Goal: Task Accomplishment & Management: Manage account settings

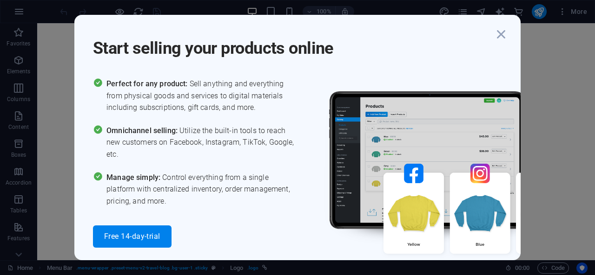
click at [501, 35] on icon "button" at bounding box center [500, 34] width 17 height 17
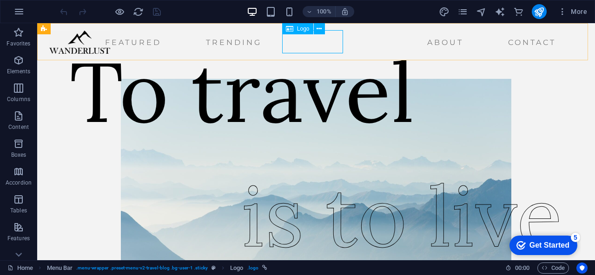
click at [110, 45] on div at bounding box center [79, 42] width 61 height 23
select select "px"
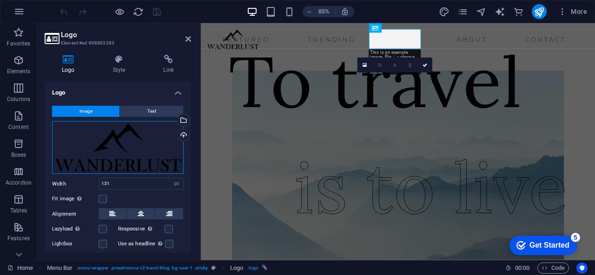
click at [113, 143] on div "Drag files here, click to choose files or select files from Files or our free s…" at bounding box center [117, 147] width 131 height 53
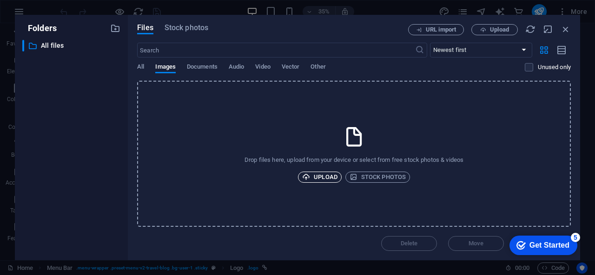
click at [316, 176] on span "Upload" at bounding box center [319, 177] width 35 height 11
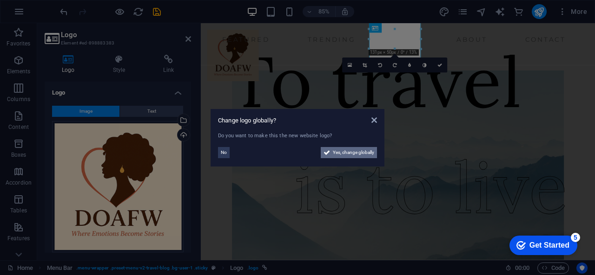
click at [360, 154] on span "Yes, change globally" at bounding box center [353, 152] width 41 height 11
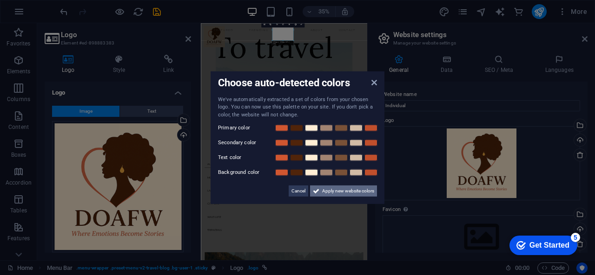
click at [326, 190] on span "Apply new website colors" at bounding box center [348, 191] width 52 height 11
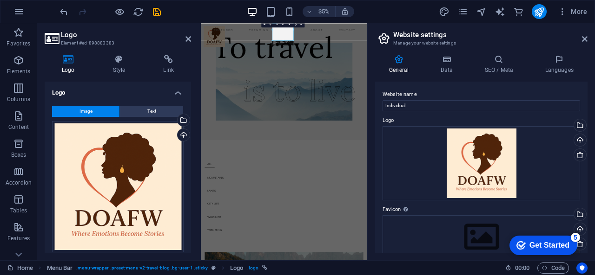
drag, startPoint x: 191, startPoint y: 164, endPoint x: 189, endPoint y: 178, distance: 14.1
click at [189, 178] on div "Logo Style Link Logo Image Text Drag files here, click to choose files or selec…" at bounding box center [117, 153] width 161 height 213
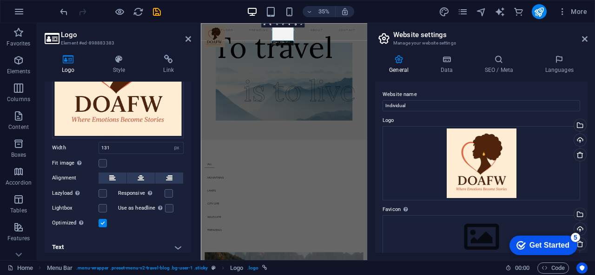
scroll to position [117, 0]
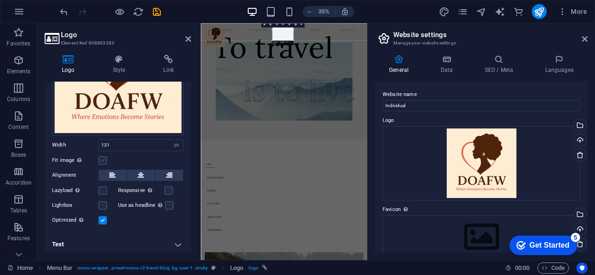
click at [103, 157] on label at bounding box center [102, 161] width 8 height 8
click at [0, 0] on input "Fit image Automatically fit image to a fixed width and height" at bounding box center [0, 0] width 0 height 0
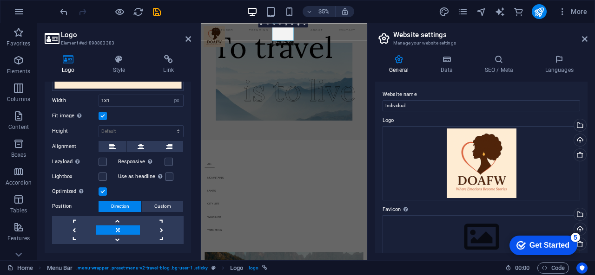
scroll to position [180, 0]
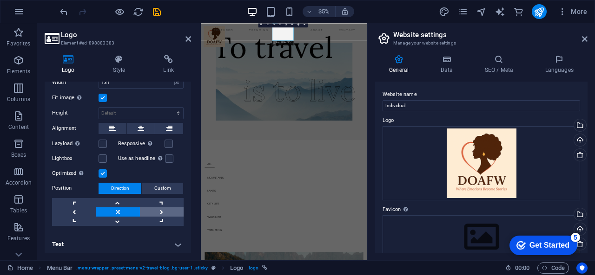
click at [161, 211] on link at bounding box center [162, 212] width 44 height 9
click at [159, 200] on link at bounding box center [162, 202] width 44 height 9
click at [116, 208] on link at bounding box center [118, 212] width 44 height 9
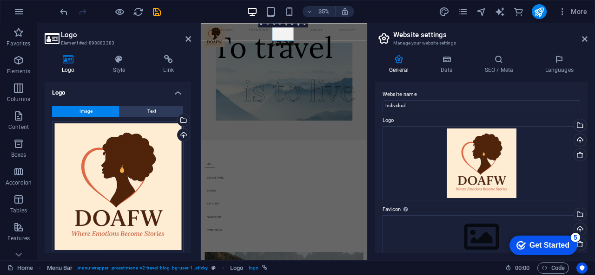
click at [184, 39] on h2 "Logo" at bounding box center [126, 35] width 130 height 8
click at [176, 59] on icon at bounding box center [168, 59] width 45 height 9
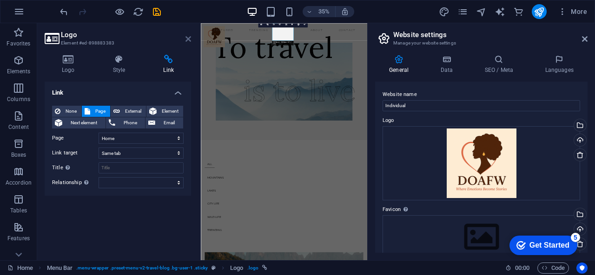
click at [189, 35] on icon at bounding box center [188, 38] width 6 height 7
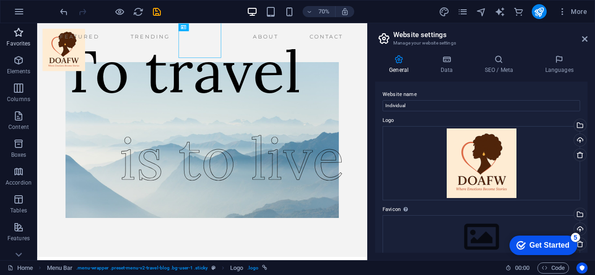
click at [20, 33] on icon "button" at bounding box center [18, 32] width 11 height 11
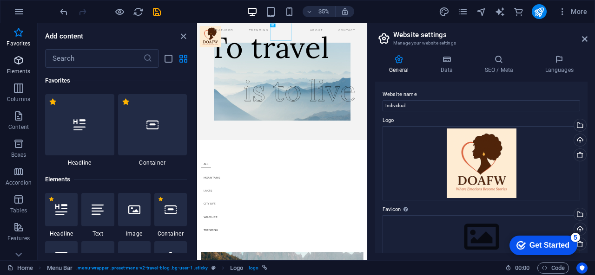
click at [26, 75] on p "Elements" at bounding box center [19, 71] width 24 height 7
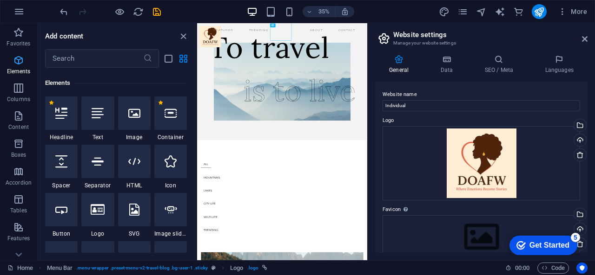
scroll to position [99, 0]
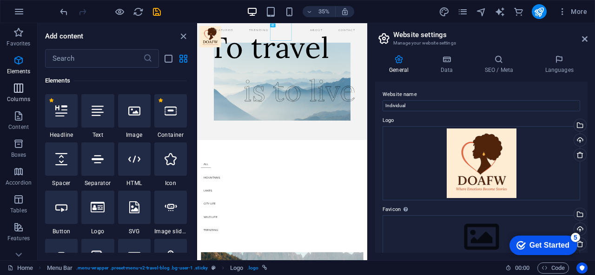
click at [24, 96] on p "Columns" at bounding box center [18, 99] width 23 height 7
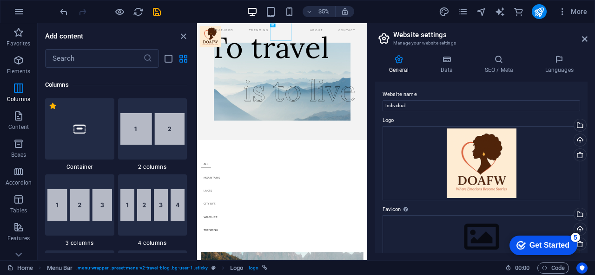
scroll to position [460, 0]
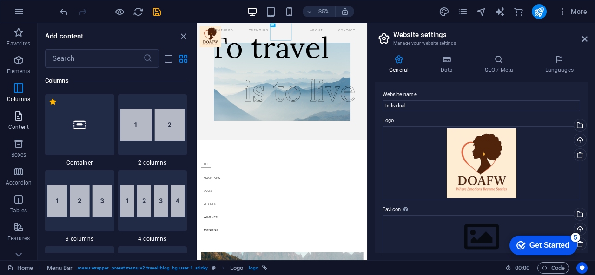
click at [19, 121] on icon "button" at bounding box center [18, 116] width 11 height 11
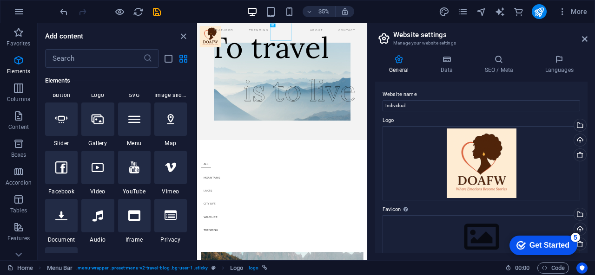
scroll to position [0, 0]
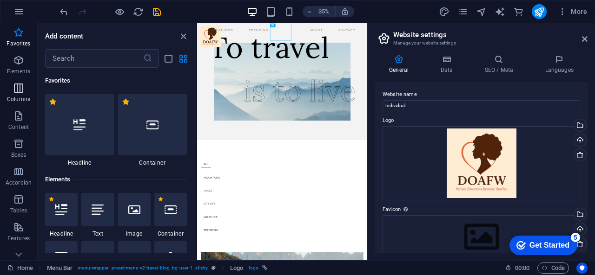
click at [19, 94] on span "Columns" at bounding box center [18, 94] width 37 height 22
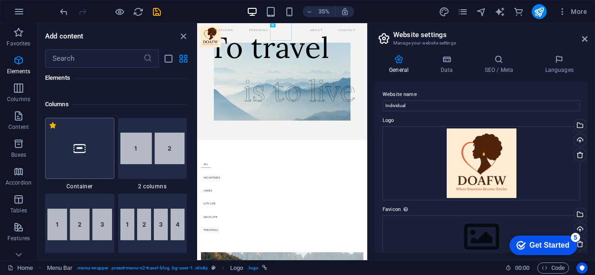
scroll to position [460, 0]
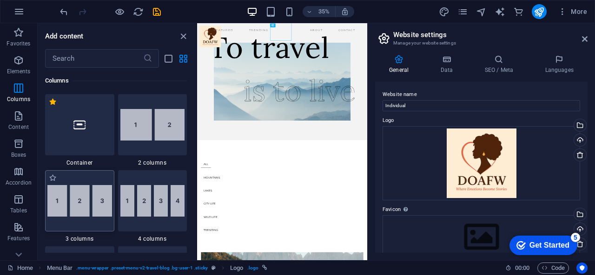
click at [99, 205] on img at bounding box center [79, 201] width 65 height 32
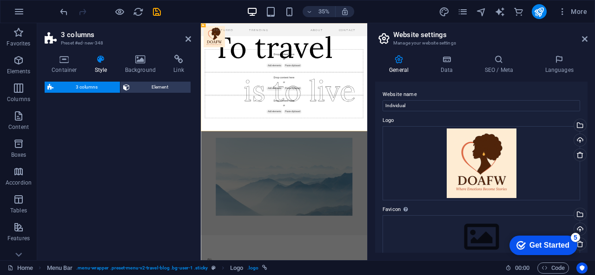
select select "rem"
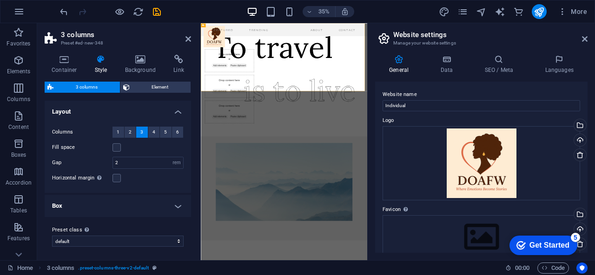
drag, startPoint x: 193, startPoint y: 128, endPoint x: 188, endPoint y: 103, distance: 25.6
click at [188, 103] on div "Container Style Background Link Size Height Default px rem % vh vw Min. height …" at bounding box center [117, 153] width 161 height 213
drag, startPoint x: 188, startPoint y: 119, endPoint x: 188, endPoint y: 135, distance: 15.8
click at [188, 135] on div "Columns 1 2 3 4 5 6 Fill space Gap 2 px rem % vw vh Horizontal margin Only if t…" at bounding box center [118, 156] width 150 height 76
click at [62, 9] on icon "undo" at bounding box center [64, 12] width 11 height 11
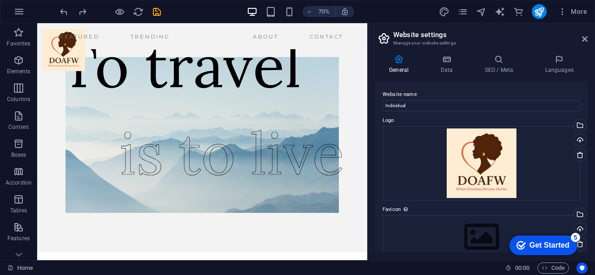
scroll to position [0, 0]
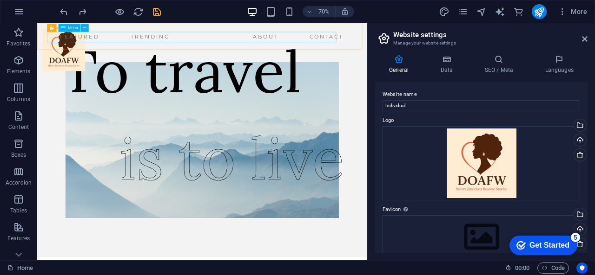
click at [74, 32] on div "Menu" at bounding box center [69, 28] width 22 height 8
click at [74, 30] on div "Menu" at bounding box center [69, 28] width 22 height 8
click at [82, 31] on button at bounding box center [85, 28] width 8 height 8
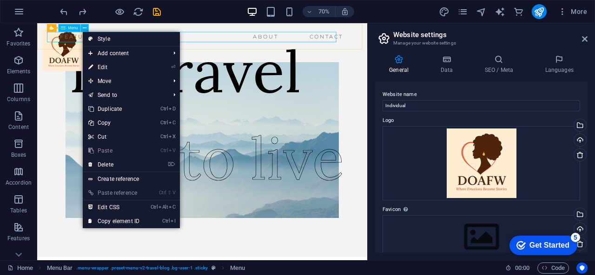
click at [89, 37] on nav "Featured Trending About Contact" at bounding box center [261, 42] width 433 height 15
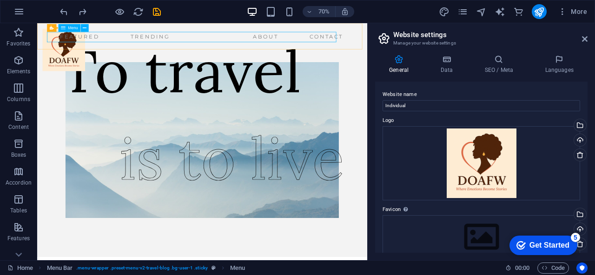
click at [65, 29] on icon at bounding box center [63, 28] width 5 height 8
click at [86, 27] on icon at bounding box center [85, 27] width 4 height 7
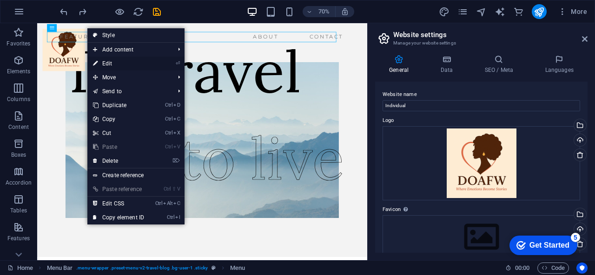
click at [108, 63] on link "⏎ Edit" at bounding box center [118, 64] width 62 height 14
select select
select select "1"
select select
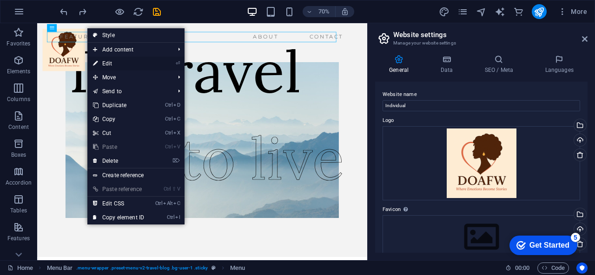
select select "2"
select select
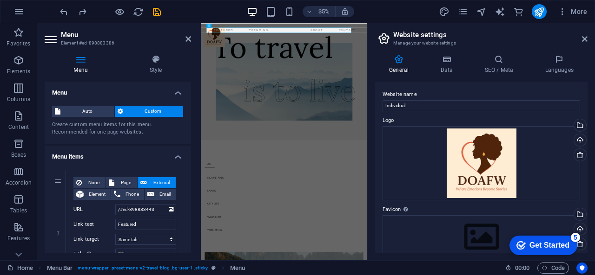
drag, startPoint x: 189, startPoint y: 116, endPoint x: 192, endPoint y: 113, distance: 4.9
click at [192, 113] on div "Menu Style Menu Auto Custom Create custom menu items for this menu. Recommended…" at bounding box center [117, 153] width 161 height 213
drag, startPoint x: 192, startPoint y: 113, endPoint x: 190, endPoint y: 118, distance: 6.2
click at [190, 118] on div "Menu Style Menu Auto Custom Create custom menu items for this menu. Recommended…" at bounding box center [117, 153] width 161 height 213
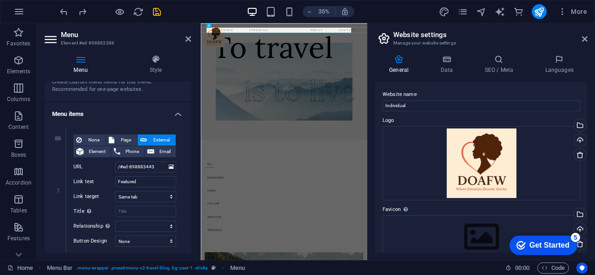
scroll to position [33, 0]
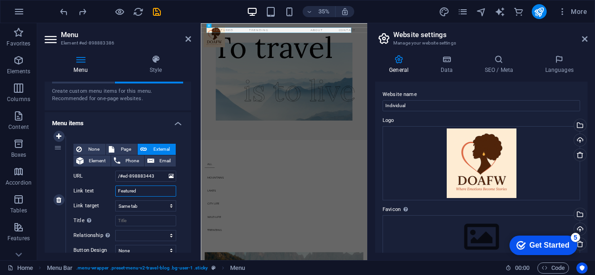
click at [131, 188] on input "Featured" at bounding box center [145, 191] width 61 height 11
type input "Daily"
select select
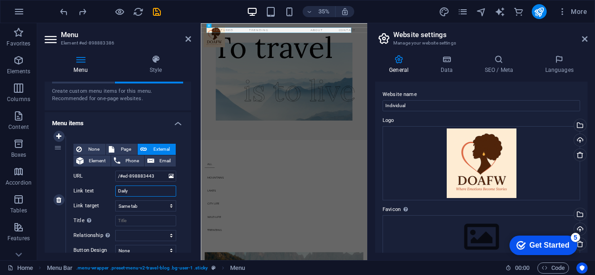
select select
type input "Daily Musings"
select select
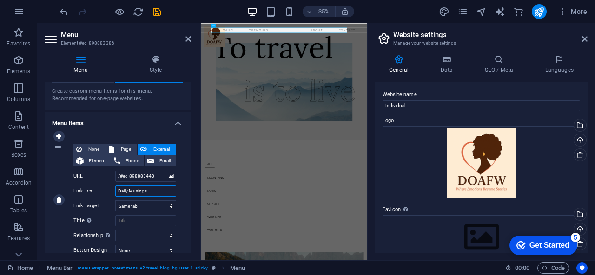
select select
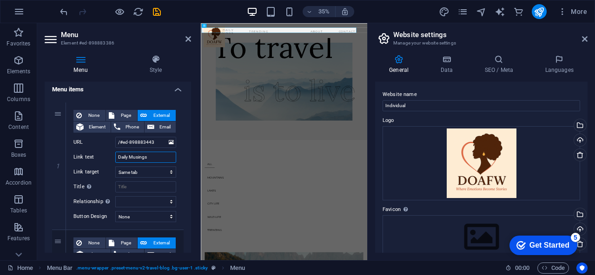
scroll to position [97, 0]
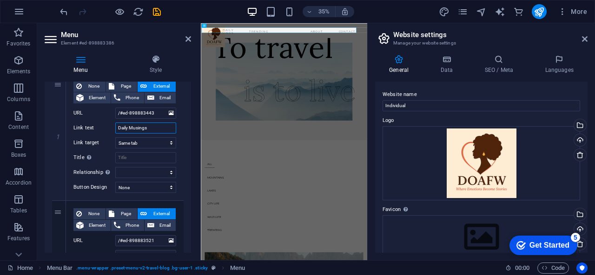
type input "Daily Musings"
drag, startPoint x: 189, startPoint y: 139, endPoint x: 189, endPoint y: 154, distance: 14.9
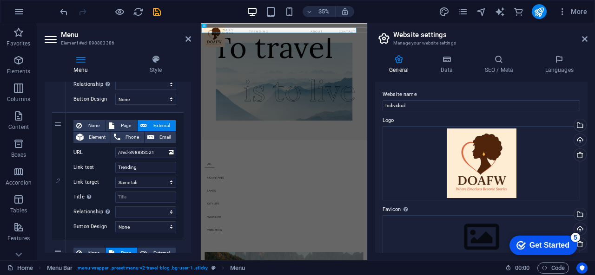
scroll to position [192, 0]
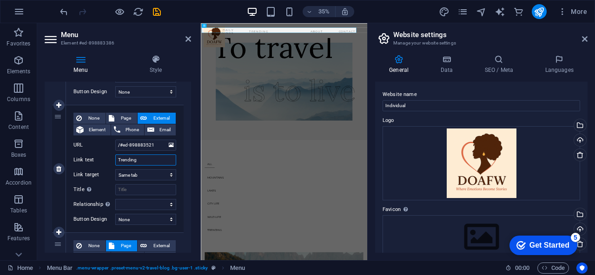
click at [139, 160] on input "Trending" at bounding box center [145, 160] width 61 height 11
drag, startPoint x: 139, startPoint y: 160, endPoint x: 111, endPoint y: 160, distance: 28.3
click at [111, 160] on div "Link text Trending" at bounding box center [124, 160] width 103 height 11
type input "Reflections"
select select
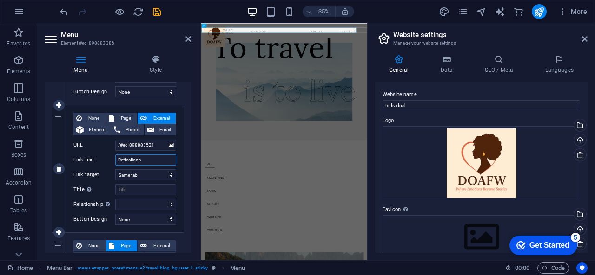
select select
type input "Reflections"
drag, startPoint x: 191, startPoint y: 164, endPoint x: 191, endPoint y: 174, distance: 9.8
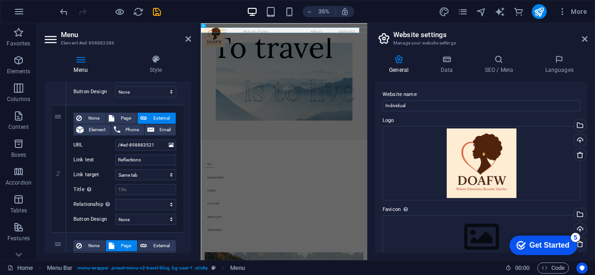
click at [191, 174] on div "Menu Style Menu Auto Custom Create custom menu items for this menu. Recommended…" at bounding box center [117, 153] width 161 height 213
click at [191, 177] on div "Menu Style Menu Auto Custom Create custom menu items for this menu. Recommended…" at bounding box center [117, 153] width 161 height 213
click at [191, 178] on div "Menu Style Menu Auto Custom Create custom menu items for this menu. Recommended…" at bounding box center [117, 153] width 161 height 213
drag, startPoint x: 191, startPoint y: 178, endPoint x: 190, endPoint y: 164, distance: 14.1
click at [190, 164] on div "Menu Style Menu Auto Custom Create custom menu items for this menu. Recommended…" at bounding box center [117, 153] width 161 height 213
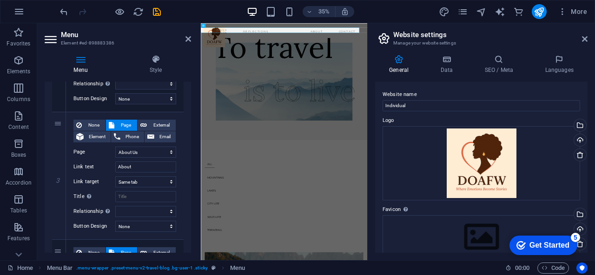
scroll to position [317, 0]
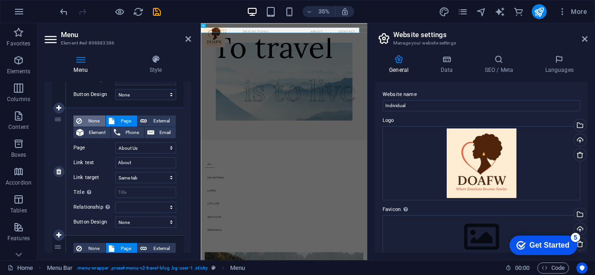
click at [90, 118] on span "None" at bounding box center [94, 121] width 18 height 11
select select
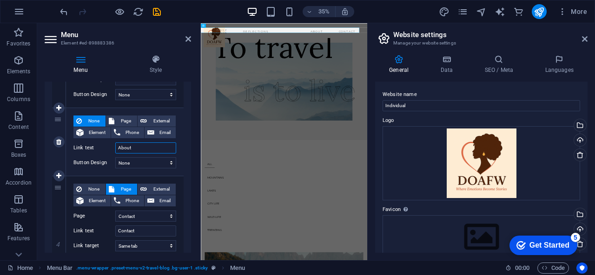
drag, startPoint x: 136, startPoint y: 148, endPoint x: 111, endPoint y: 147, distance: 25.1
click at [111, 147] on div "Link text About" at bounding box center [124, 148] width 103 height 11
select select
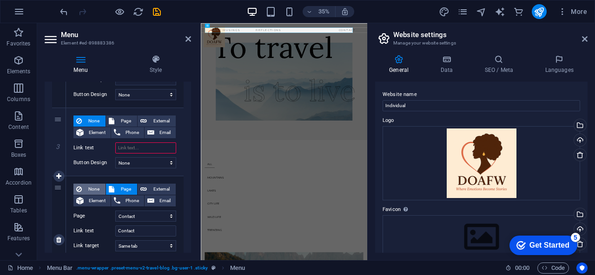
click at [98, 189] on span "None" at bounding box center [94, 189] width 18 height 11
select select
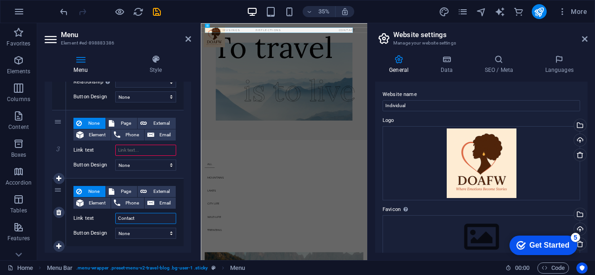
drag, startPoint x: 140, startPoint y: 216, endPoint x: 92, endPoint y: 218, distance: 47.4
click at [92, 218] on div "Link text Contact" at bounding box center [124, 218] width 103 height 11
select select
click at [61, 211] on icon at bounding box center [58, 213] width 5 height 7
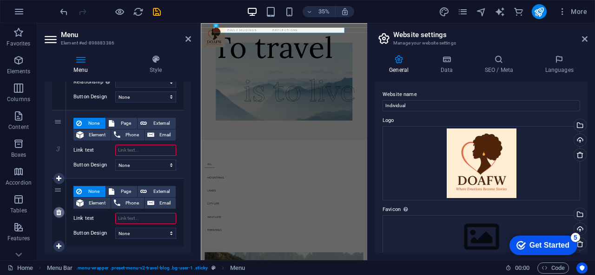
select select
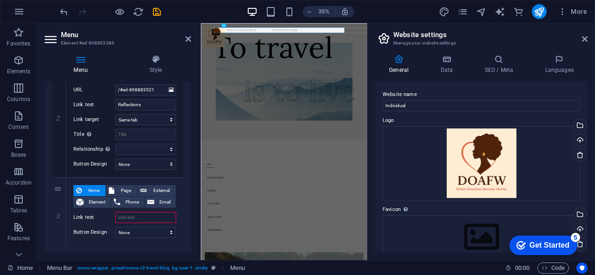
scroll to position [247, 0]
click at [124, 188] on span "Page" at bounding box center [125, 191] width 17 height 11
select select
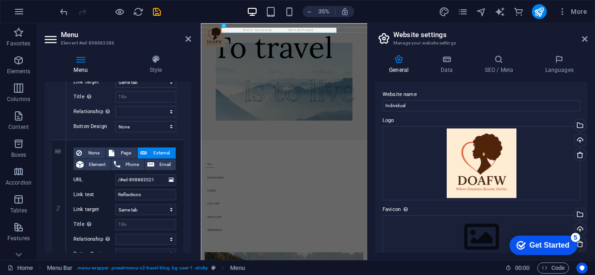
scroll to position [156, 0]
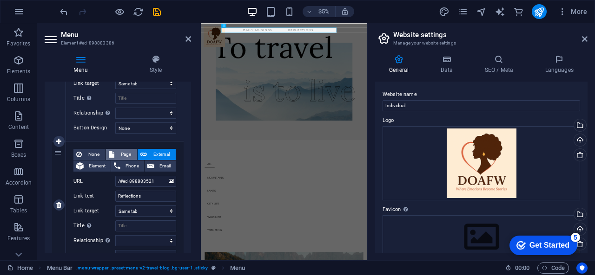
click at [125, 152] on span "Page" at bounding box center [125, 154] width 17 height 11
select select
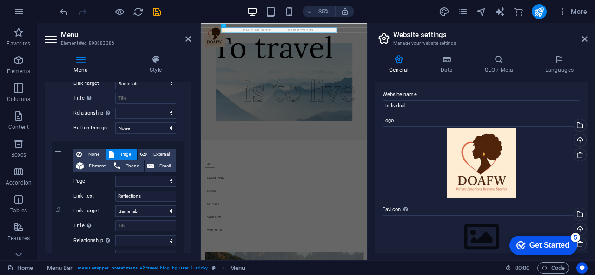
drag, startPoint x: 189, startPoint y: 167, endPoint x: 189, endPoint y: 149, distance: 18.1
click at [189, 149] on div "1 None Page External Element Phone Email Page Home About Us Contact Legal Notic…" at bounding box center [118, 206] width 146 height 398
click at [192, 151] on div "Menu Style Menu Auto Custom Create custom menu items for this menu. Recommended…" at bounding box center [117, 153] width 161 height 213
drag, startPoint x: 192, startPoint y: 151, endPoint x: 190, endPoint y: 144, distance: 6.9
click at [190, 144] on div "Menu Style Menu Auto Custom Create custom menu items for this menu. Recommended…" at bounding box center [117, 153] width 161 height 213
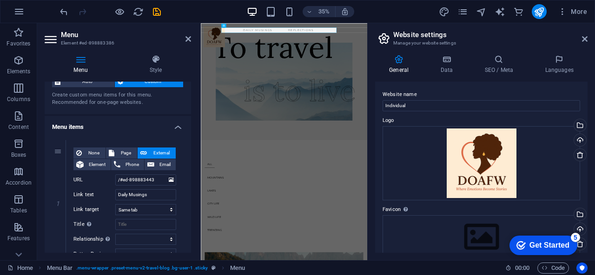
scroll to position [6, 0]
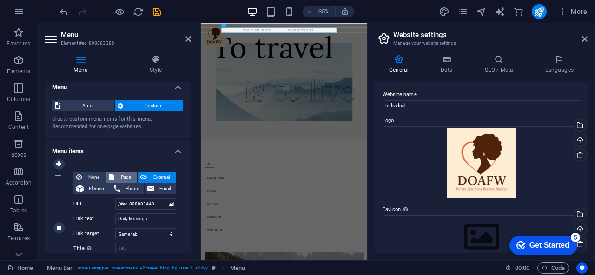
click at [122, 177] on span "Page" at bounding box center [125, 177] width 17 height 11
select select
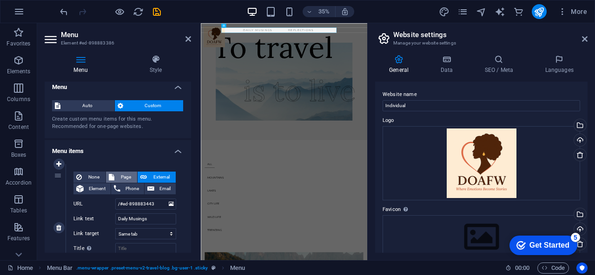
select select
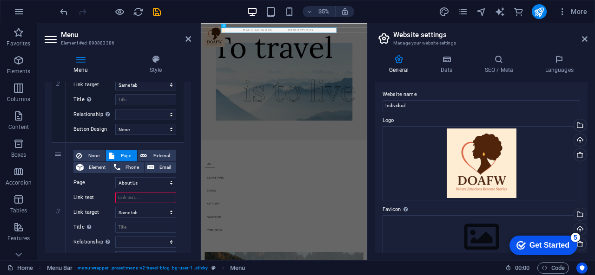
scroll to position [284, 0]
drag, startPoint x: 190, startPoint y: 130, endPoint x: 0, endPoint y: 581, distance: 488.7
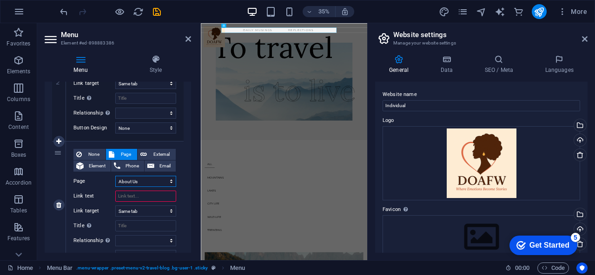
click at [140, 179] on select "Home About Us Contact Legal Notice Privacy" at bounding box center [145, 181] width 61 height 11
click at [130, 179] on select "Home About Us Contact Legal Notice Privacy" at bounding box center [145, 181] width 61 height 11
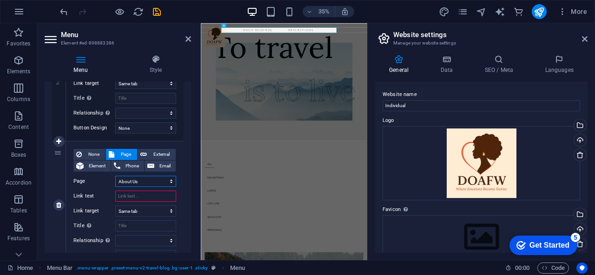
click at [126, 181] on select "Home About Us Contact Legal Notice Privacy" at bounding box center [145, 181] width 61 height 11
click at [135, 181] on select "Home About Us Contact Legal Notice Privacy" at bounding box center [145, 181] width 61 height 11
click at [190, 201] on div "Menu Auto Custom Create custom menu items for this menu. Recommended for one-pa…" at bounding box center [118, 167] width 146 height 171
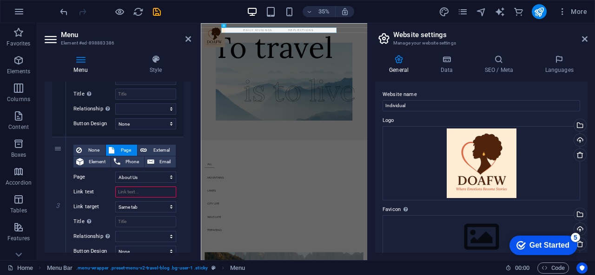
scroll to position [289, 0]
click at [149, 175] on select "Home About Us Contact Legal Notice Privacy" at bounding box center [145, 176] width 61 height 11
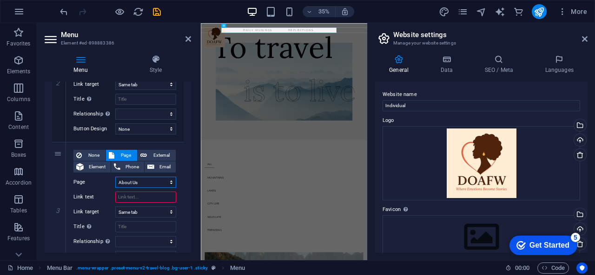
scroll to position [287, 0]
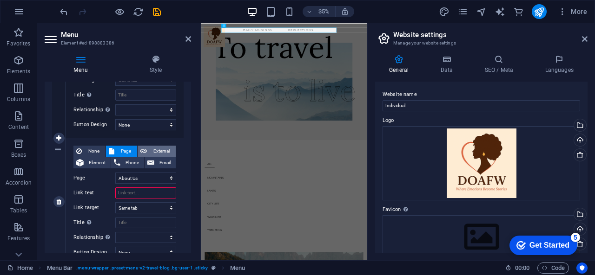
click at [155, 149] on span "External" at bounding box center [161, 151] width 23 height 11
select select
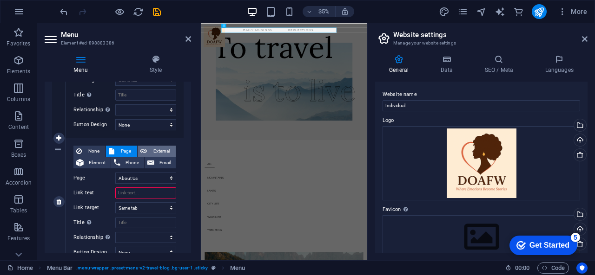
select select "blank"
select select
drag, startPoint x: 147, startPoint y: 181, endPoint x: 98, endPoint y: 174, distance: 49.3
click at [98, 174] on div "URL /16906831" at bounding box center [124, 178] width 103 height 11
select select
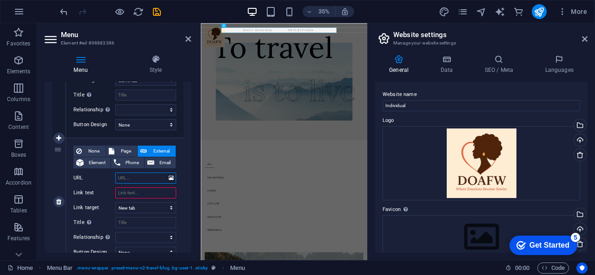
select select
drag, startPoint x: 191, startPoint y: 207, endPoint x: 189, endPoint y: 198, distance: 8.6
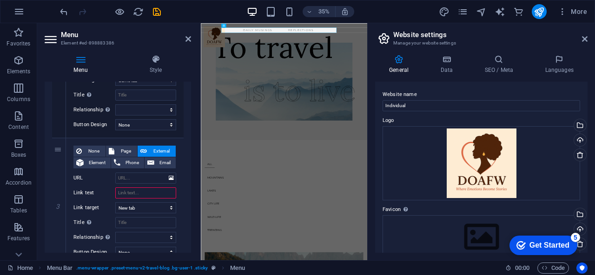
click at [189, 198] on div "Menu Style Menu Auto Custom Create custom menu items for this menu. Recommended…" at bounding box center [117, 153] width 161 height 213
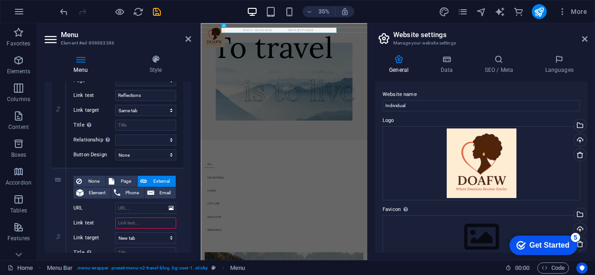
scroll to position [279, 0]
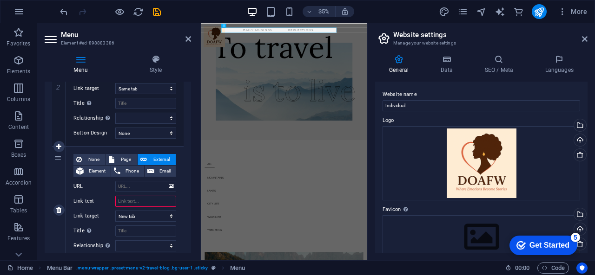
click at [139, 203] on input "Link text" at bounding box center [145, 201] width 61 height 11
paste input "Letters"
type input "Letters"
select select
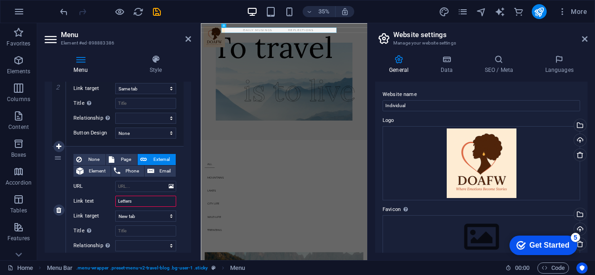
select select
type input "Letters"
click at [123, 155] on span "Page" at bounding box center [125, 159] width 17 height 11
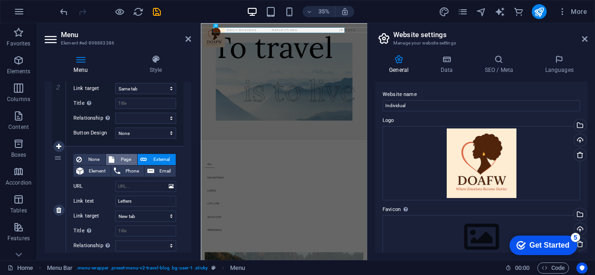
select select
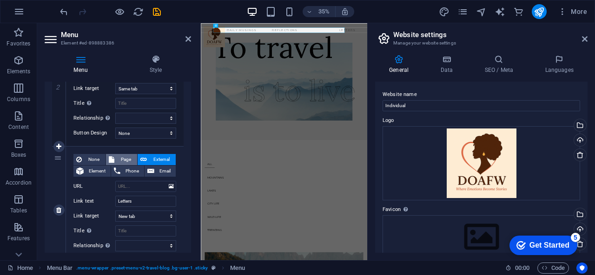
select select
click at [60, 210] on icon at bounding box center [58, 210] width 5 height 7
select select
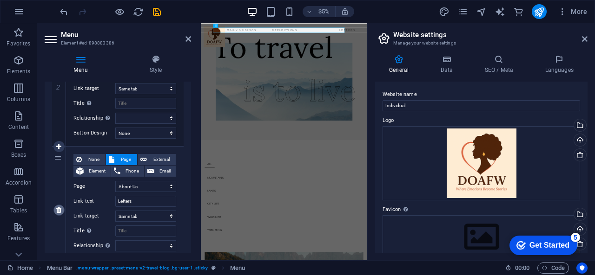
select select
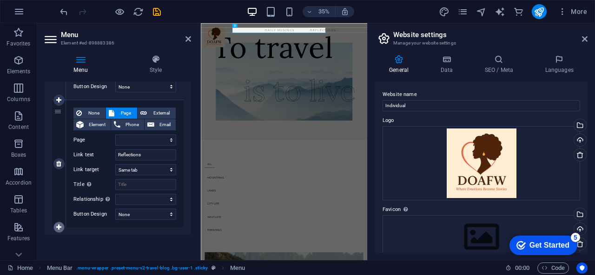
click at [61, 227] on icon at bounding box center [58, 227] width 5 height 7
select select
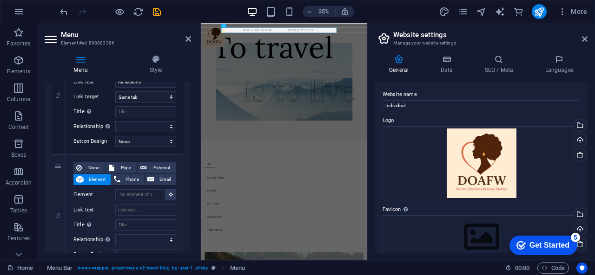
scroll to position [286, 0]
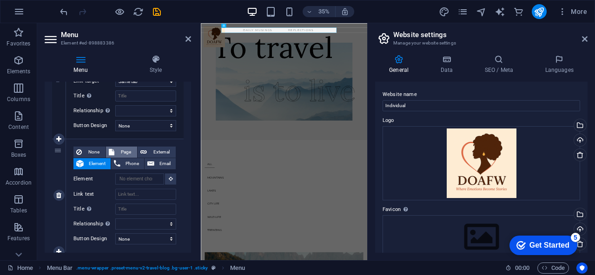
click at [124, 150] on span "Page" at bounding box center [125, 152] width 17 height 11
select select
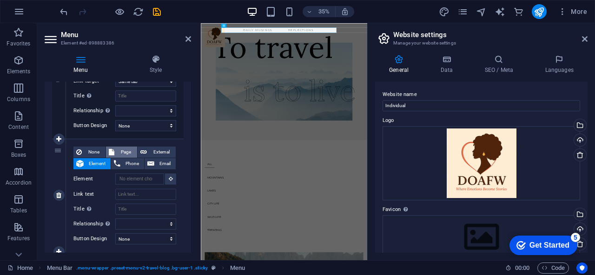
select select
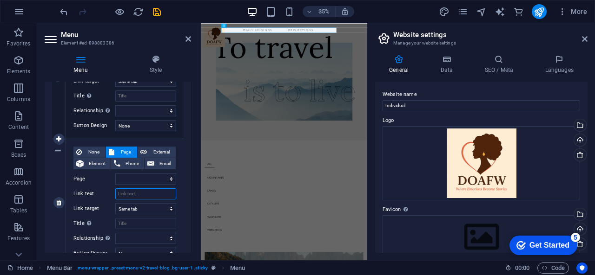
click at [139, 193] on input "Link text" at bounding box center [145, 194] width 61 height 11
paste input "Letters"
type input "Letters"
select select
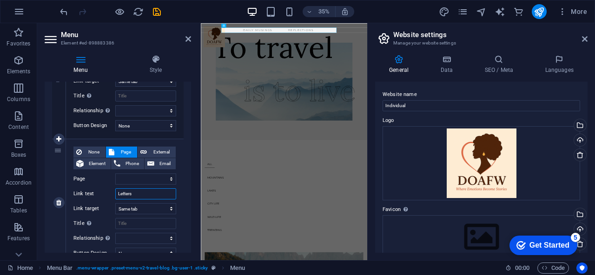
select select
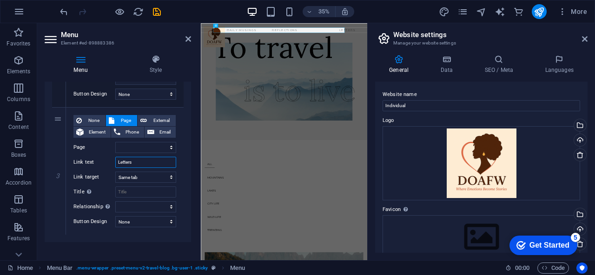
scroll to position [325, 0]
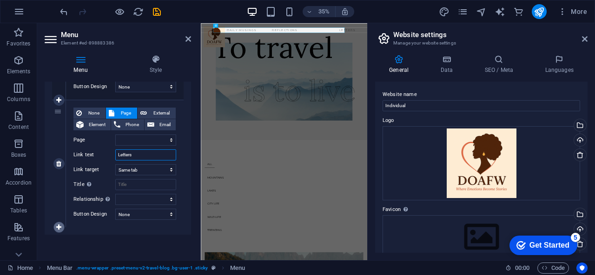
type input "Letters"
click at [60, 228] on icon at bounding box center [58, 227] width 5 height 7
select select
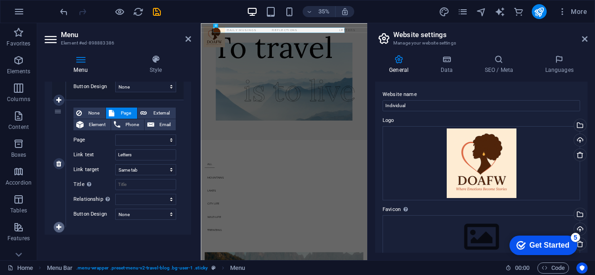
select select
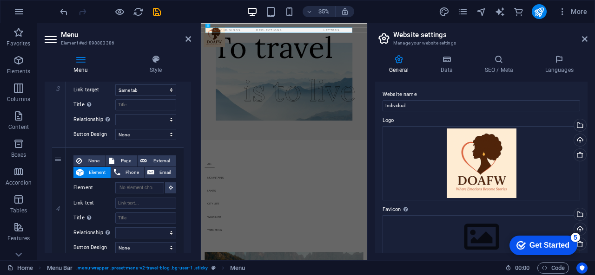
scroll to position [423, 0]
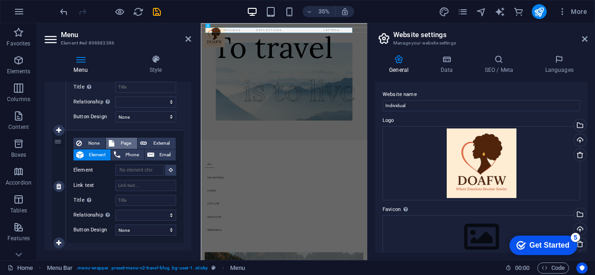
click at [125, 142] on span "Page" at bounding box center [125, 143] width 17 height 11
select select
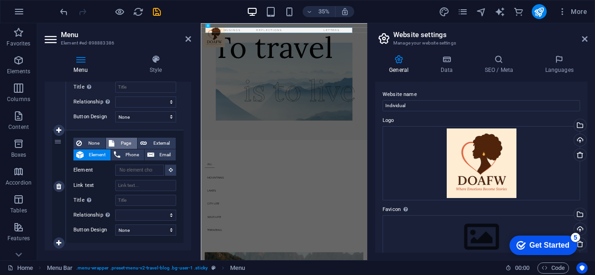
select select
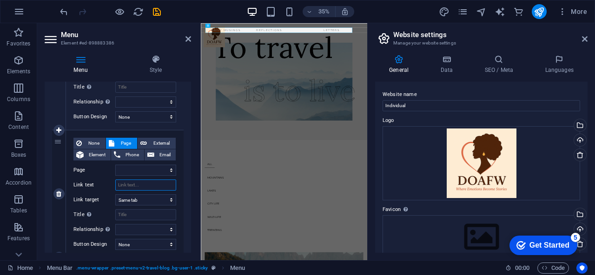
click at [130, 184] on input "Link text" at bounding box center [145, 185] width 61 height 11
type input "Stories"
select select
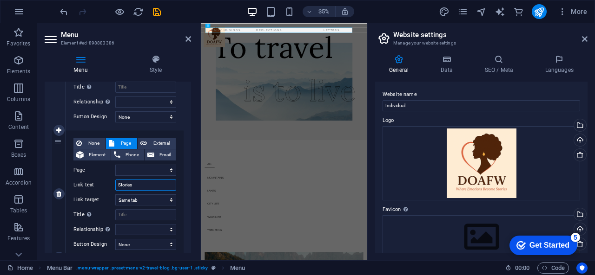
select select
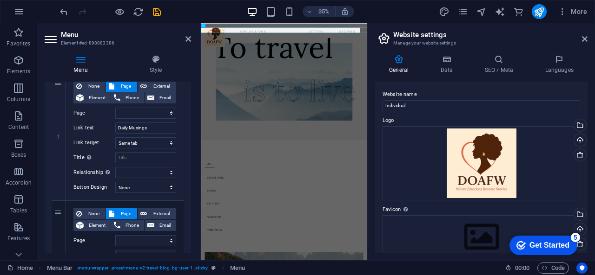
scroll to position [0, 0]
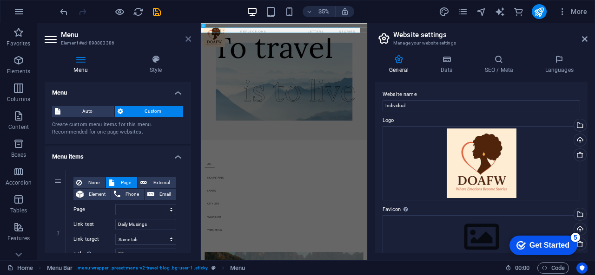
type input "Stories"
click at [188, 39] on icon at bounding box center [188, 38] width 6 height 7
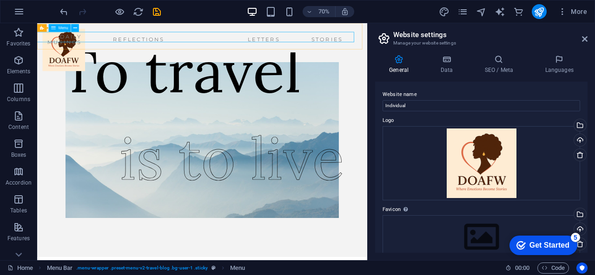
click at [183, 40] on nav "Daily Musings Reflections Letters Stories" at bounding box center [261, 46] width 433 height 22
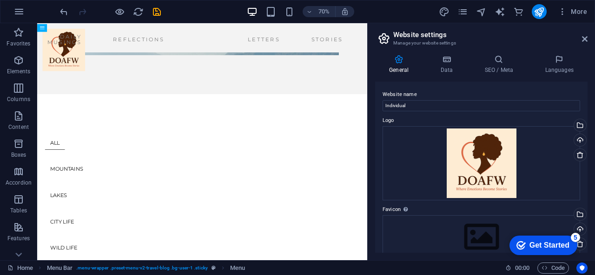
scroll to position [236, 0]
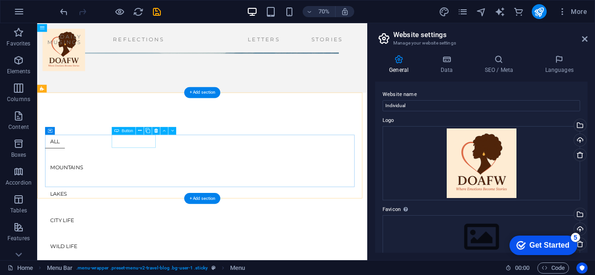
click at [186, 220] on div "MOUNTAINS" at bounding box center [272, 229] width 449 height 19
click at [175, 220] on div "MOUNTAINS" at bounding box center [272, 229] width 449 height 19
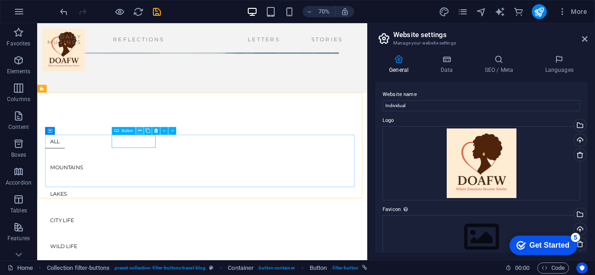
click at [139, 130] on icon at bounding box center [140, 130] width 4 height 7
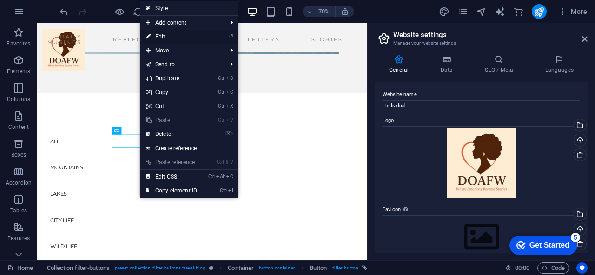
click at [160, 39] on link "⏎ Edit" at bounding box center [171, 37] width 62 height 14
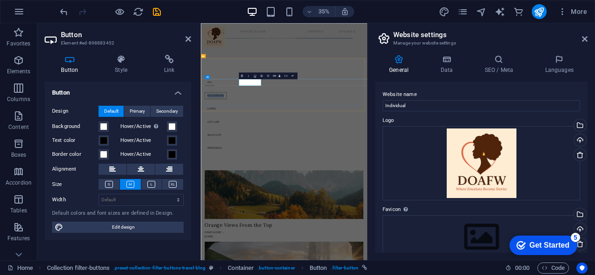
click at [275, 220] on link "MOUNTAINS" at bounding box center [243, 230] width 63 height 20
click at [190, 41] on icon at bounding box center [188, 38] width 6 height 7
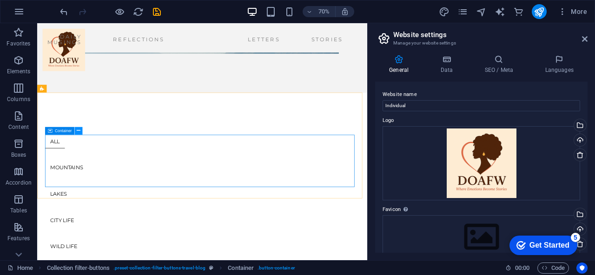
click at [77, 133] on icon at bounding box center [79, 130] width 4 height 7
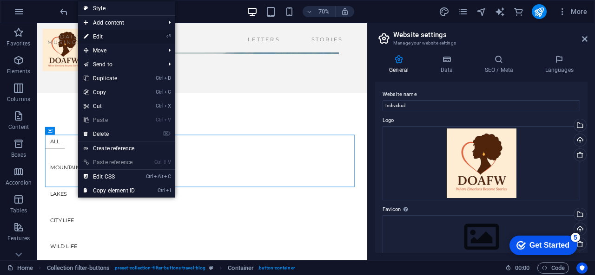
click at [102, 39] on link "⏎ Edit" at bounding box center [109, 37] width 62 height 14
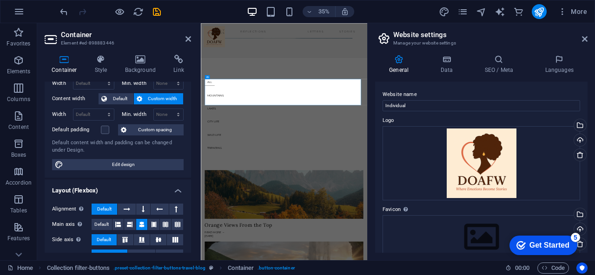
scroll to position [0, 0]
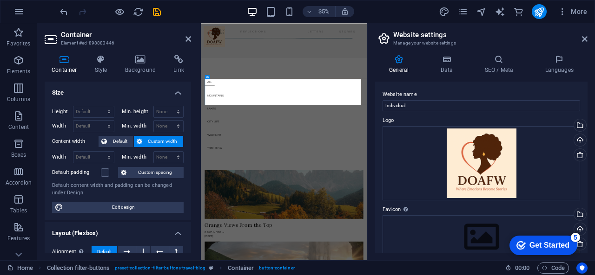
click at [375, 147] on div "Website name Individual Logo Drag files here, click to choose files or select f…" at bounding box center [481, 167] width 212 height 171
click at [576, 10] on span "More" at bounding box center [571, 11] width 29 height 9
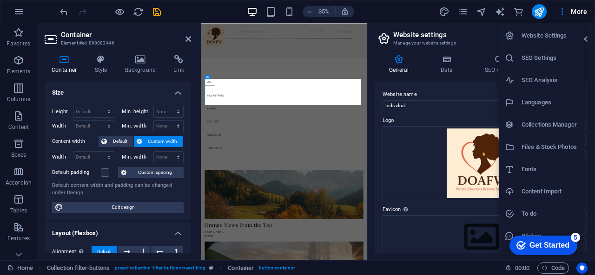
click at [379, 15] on div at bounding box center [297, 137] width 595 height 275
